Goal: Task Accomplishment & Management: Use online tool/utility

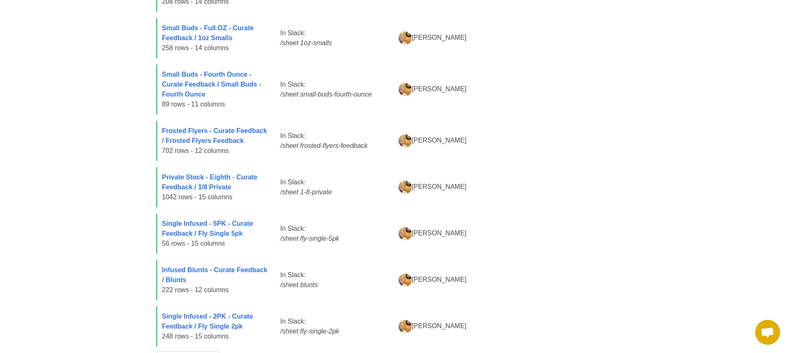
scroll to position [340, 0]
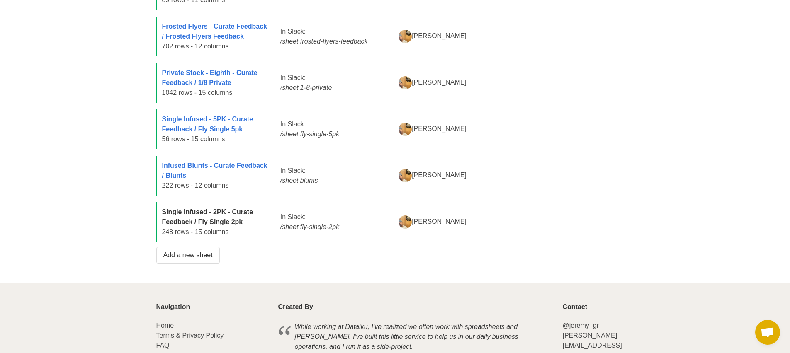
click at [215, 218] on strong "Single Infused - 2PK - Curate Feedback / Fly Single 2pk" at bounding box center [207, 217] width 91 height 17
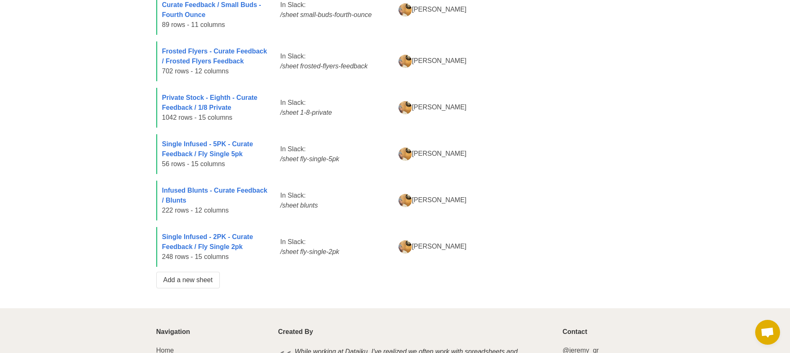
scroll to position [315, 0]
click at [187, 282] on link "Add a new sheet" at bounding box center [187, 280] width 63 height 17
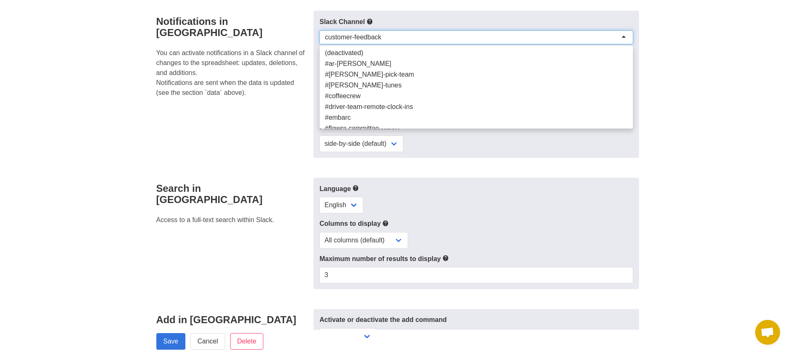
scroll to position [169, 0]
drag, startPoint x: 396, startPoint y: 35, endPoint x: 310, endPoint y: 35, distance: 85.4
click at [310, 35] on div "Notifications in Slack You can activate notifications in a Slack channel of cha…" at bounding box center [395, 84] width 488 height 147
click at [324, 34] on div "customer-feedback" at bounding box center [475, 37] width 313 height 14
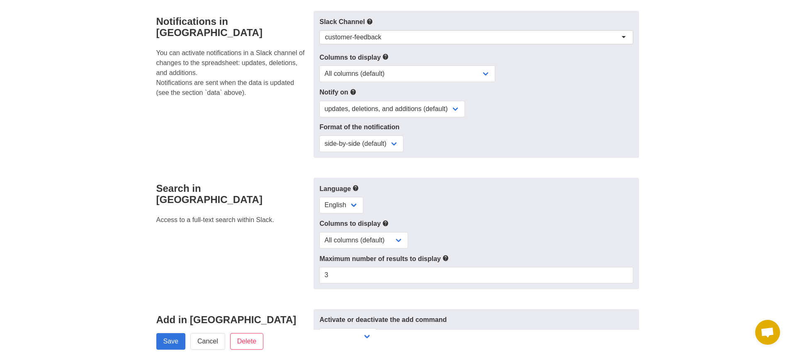
click at [324, 34] on div "customer-feedback" at bounding box center [475, 37] width 313 height 14
drag, startPoint x: 387, startPoint y: 36, endPoint x: 316, endPoint y: 30, distance: 71.6
click at [316, 30] on div "Slack Channel customer-feedback customer-feedback (deactivated) #ar-greg #clayb…" at bounding box center [475, 84] width 325 height 147
click at [394, 31] on div "customer-feedback" at bounding box center [475, 37] width 313 height 14
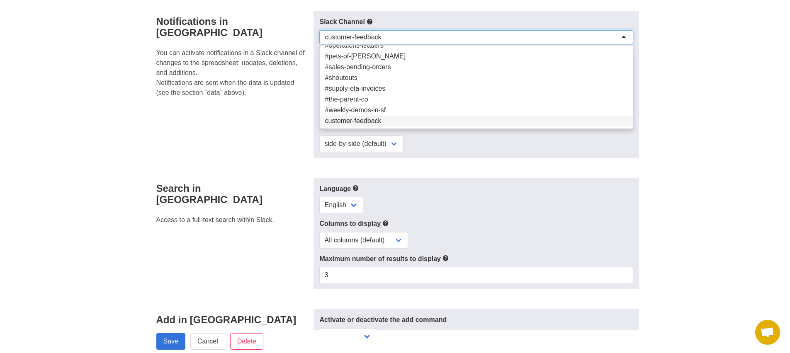
click at [189, 109] on div "Notifications in Slack You can activate notifications in a Slack channel of cha…" at bounding box center [232, 84] width 163 height 147
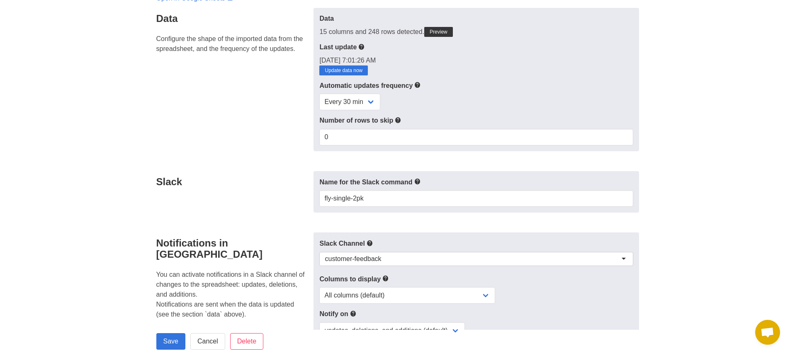
scroll to position [0, 0]
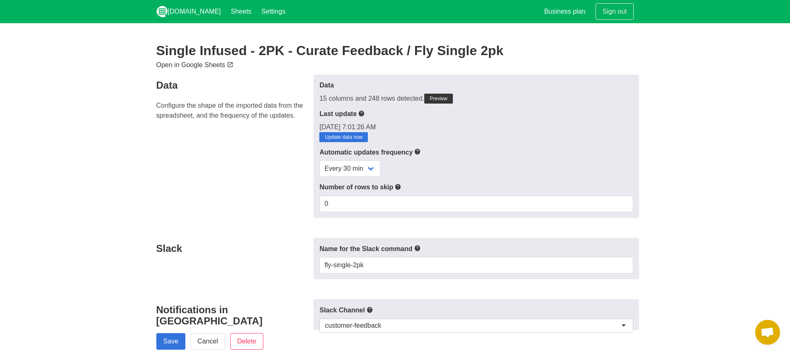
click at [184, 66] on link "Open in Google Sheets" at bounding box center [195, 64] width 79 height 7
click at [204, 14] on link "[DOMAIN_NAME]" at bounding box center [188, 11] width 75 height 23
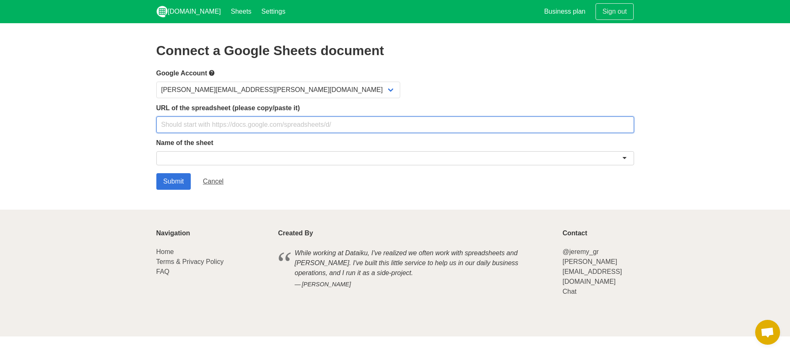
click at [235, 124] on input "text" at bounding box center [395, 125] width 478 height 17
paste input "https://docs.google.com/spreadsheets/d/1zegRVbL3mPUplHM5CCGoaPwyeIyePBb-cIcz4u6…"
type input "https://docs.google.com/spreadsheets/d/1zegRVbL3mPUplHM5CCGoaPwyeIyePBb-cIcz4u6…"
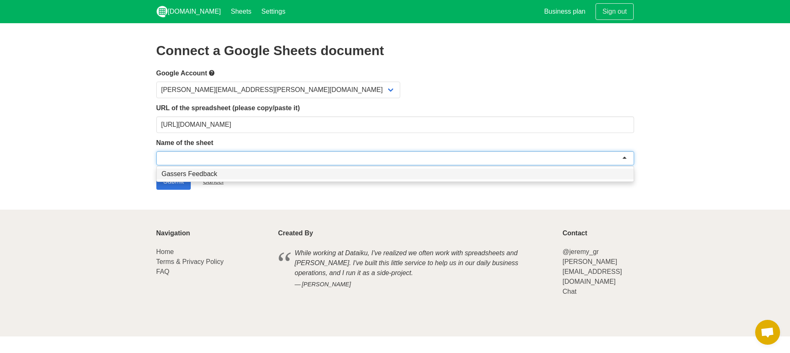
click at [299, 158] on div at bounding box center [395, 158] width 478 height 14
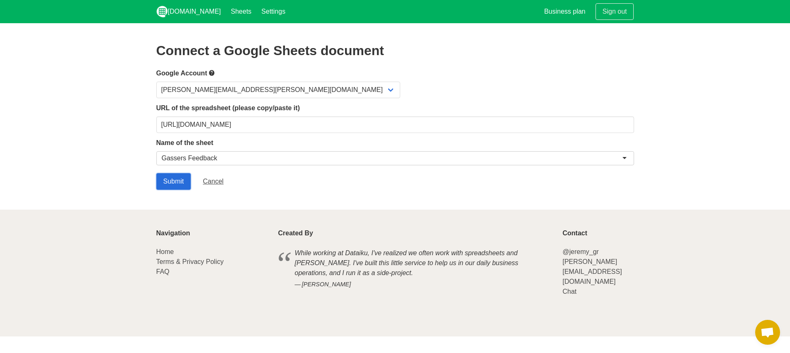
click at [168, 180] on input "Submit" at bounding box center [173, 181] width 35 height 17
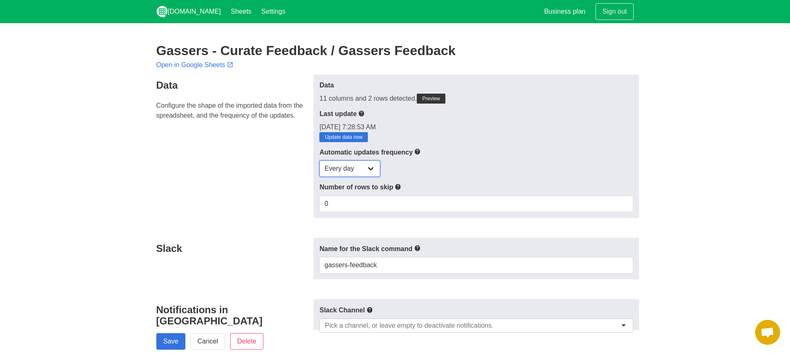
click at [363, 170] on select "Every day Every hour Every 30 min Every 15 min" at bounding box center [349, 168] width 61 height 17
select select "30"
click at [319, 160] on select "Every day Every hour Every 30 min Every 15 min" at bounding box center [349, 168] width 61 height 17
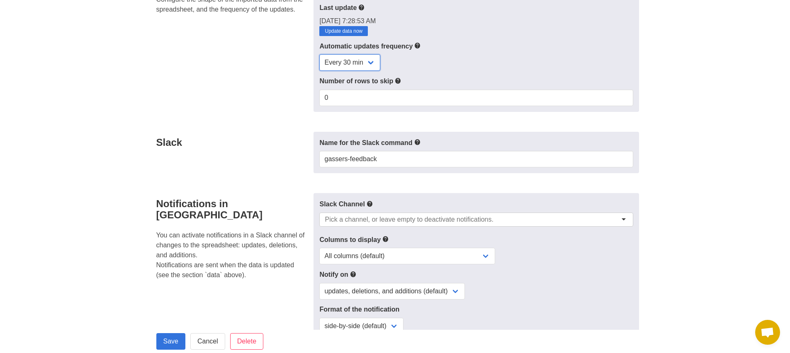
scroll to position [109, 0]
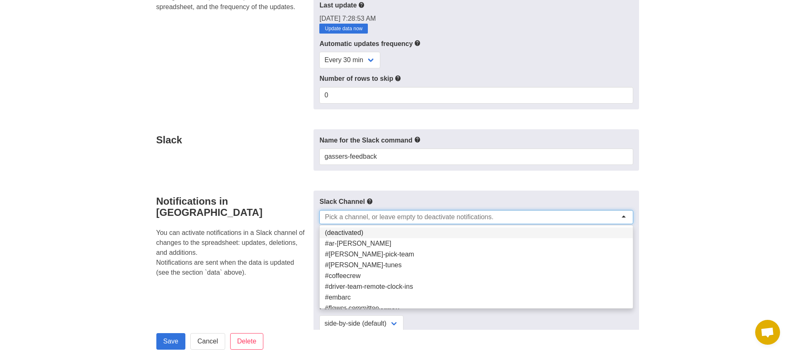
click at [520, 219] on div at bounding box center [475, 217] width 313 height 14
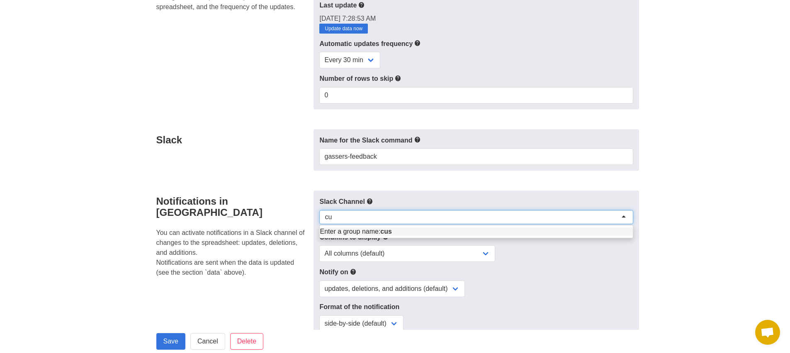
type input "c"
type input "customer-feedback"
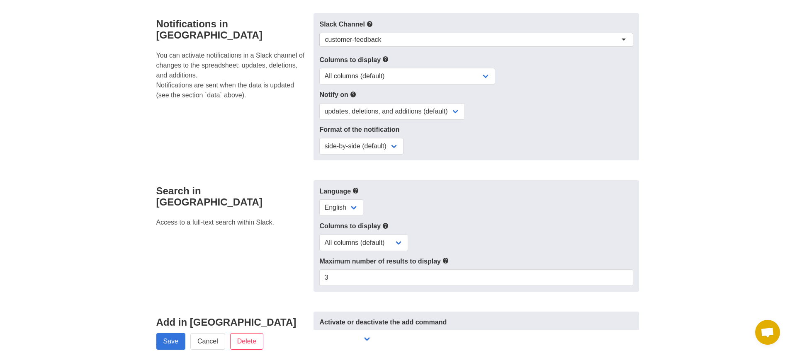
scroll to position [287, 0]
click at [573, 36] on div "customer-feedback" at bounding box center [475, 39] width 313 height 14
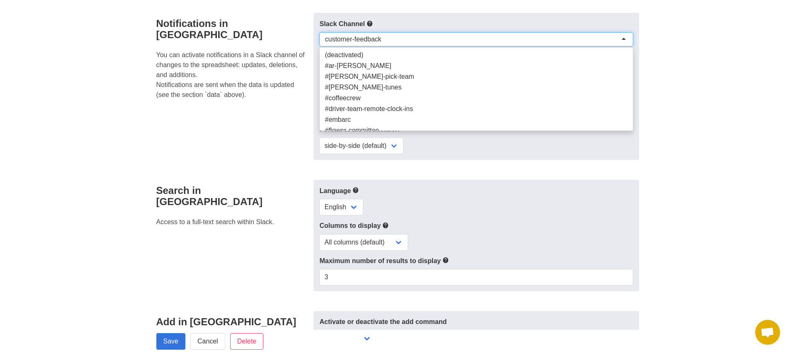
scroll to position [169, 0]
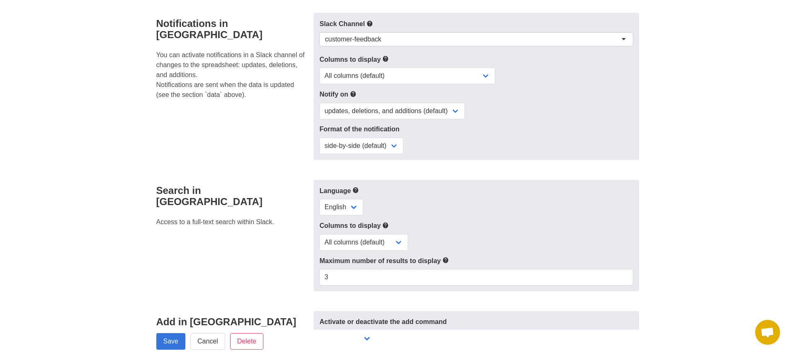
click at [465, 121] on div "Slack Channel customer-feedback customer-feedback (deactivated) #ar-greg #clayb…" at bounding box center [475, 86] width 325 height 147
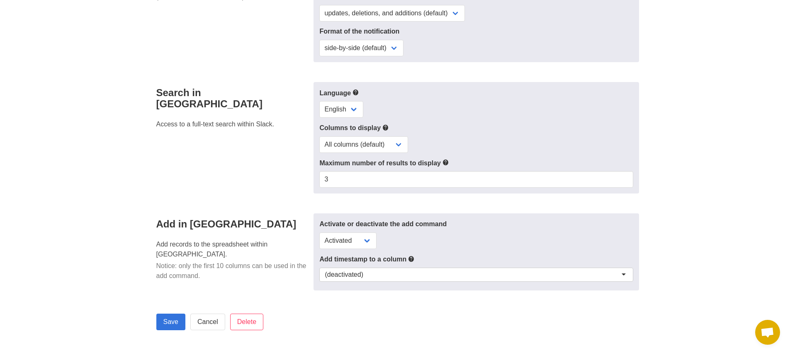
scroll to position [389, 0]
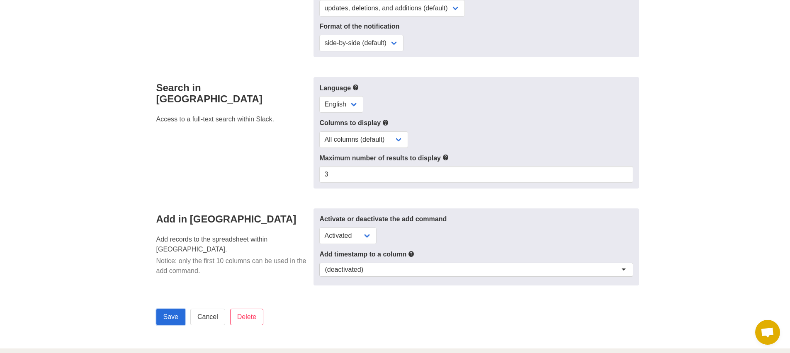
click at [168, 311] on input "Save" at bounding box center [170, 317] width 29 height 17
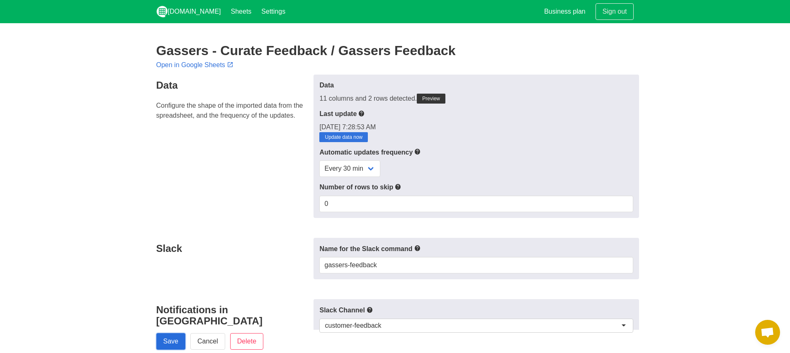
click at [173, 339] on input "Save" at bounding box center [170, 341] width 29 height 17
click at [367, 168] on select "Every day Every hour Every 30 min Every 15 min" at bounding box center [349, 168] width 61 height 17
click at [193, 63] on link "Open in Google Sheets" at bounding box center [195, 64] width 79 height 7
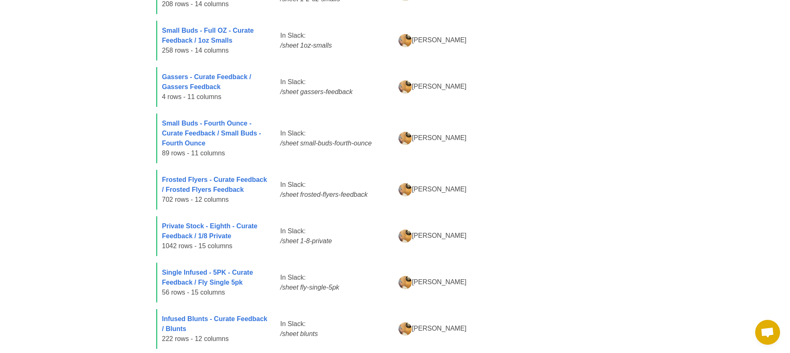
scroll to position [211, 0]
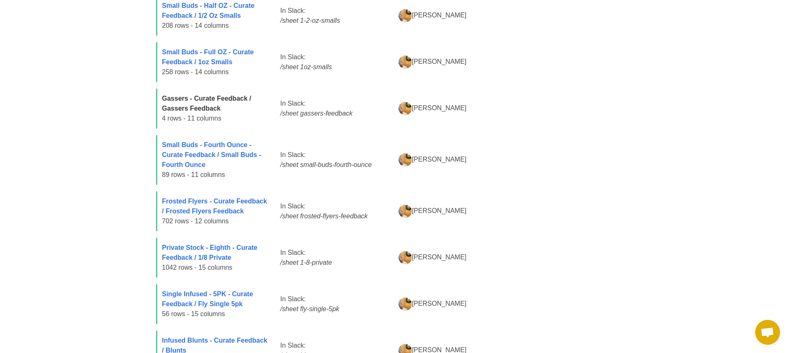
click at [231, 100] on strong "Gassers - Curate Feedback / Gassers Feedback" at bounding box center [206, 103] width 89 height 17
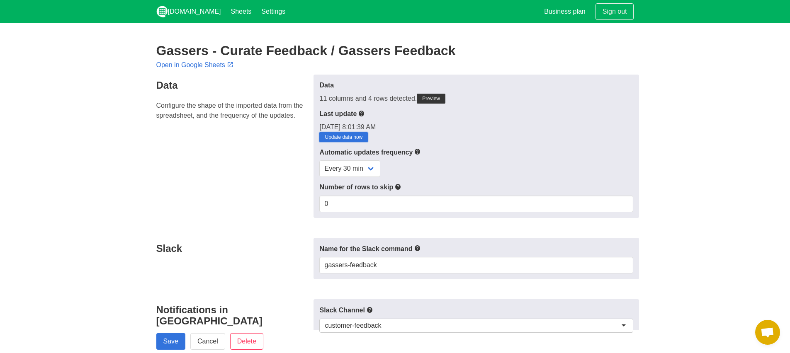
drag, startPoint x: 361, startPoint y: 138, endPoint x: 441, endPoint y: 38, distance: 128.0
click at [361, 138] on link "Update data now" at bounding box center [343, 137] width 49 height 10
